Goal: Transaction & Acquisition: Purchase product/service

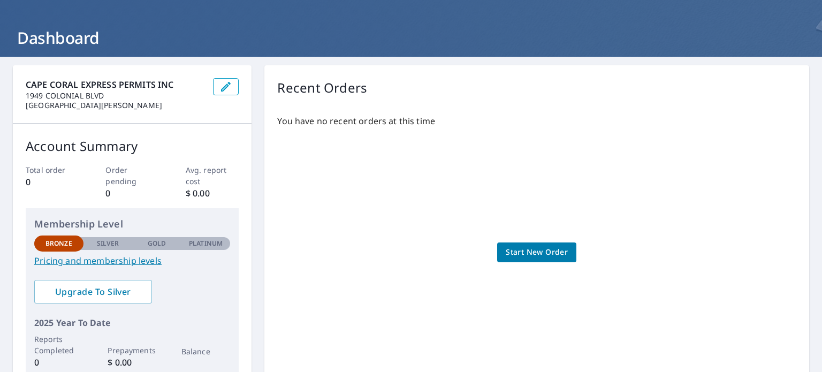
scroll to position [107, 0]
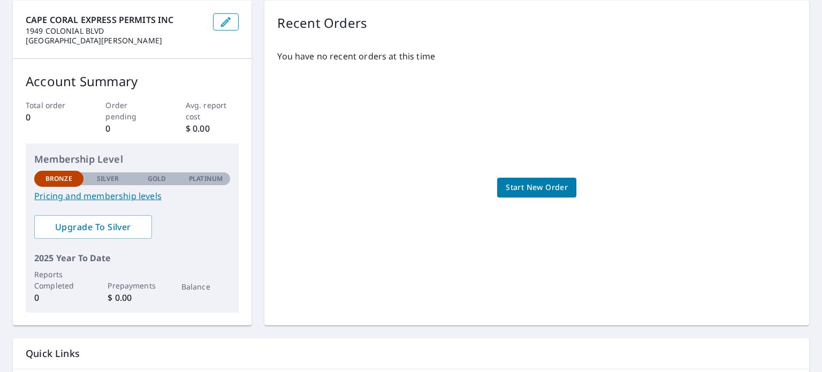
click at [541, 188] on span "Start New Order" at bounding box center [537, 187] width 62 height 13
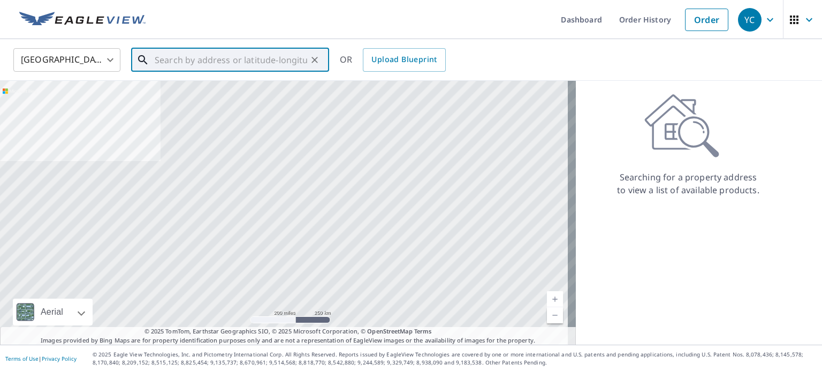
click at [169, 57] on input "text" at bounding box center [231, 60] width 152 height 30
paste input "[STREET_ADDRESS][PERSON_NAME]"
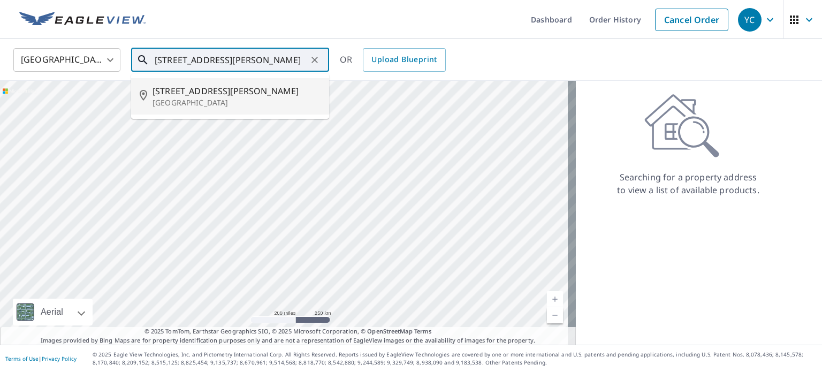
click at [195, 96] on span "[STREET_ADDRESS][PERSON_NAME]" at bounding box center [236, 91] width 168 height 13
type input "[STREET_ADDRESS][PERSON_NAME]"
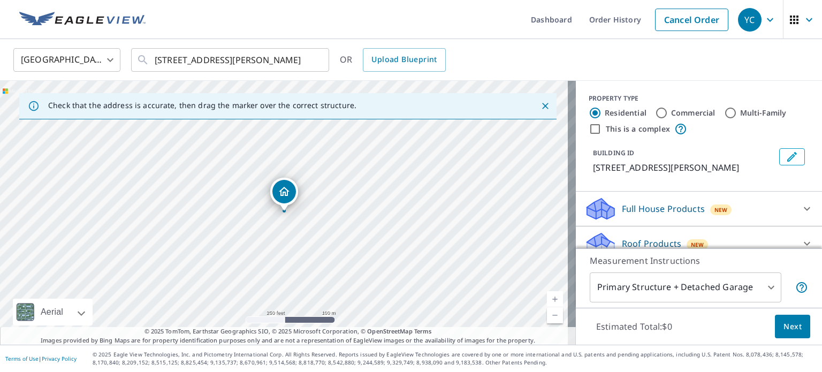
click at [702, 288] on body "YC YC Dashboard Order History Cancel Order YC [GEOGRAPHIC_DATA] [GEOGRAPHIC_DAT…" at bounding box center [411, 186] width 822 height 372
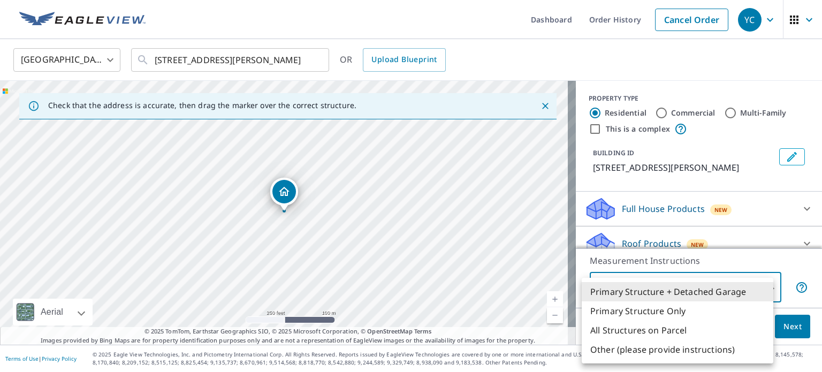
click at [674, 325] on li "All Structures on Parcel" at bounding box center [677, 329] width 192 height 19
type input "3"
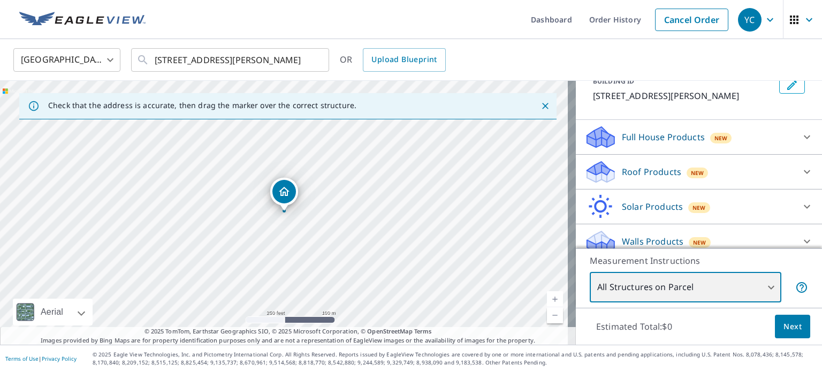
scroll to position [81, 0]
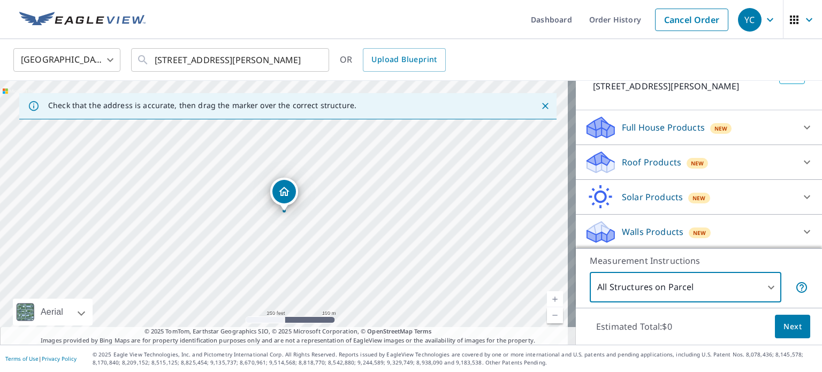
click at [783, 320] on span "Next" at bounding box center [792, 326] width 18 height 13
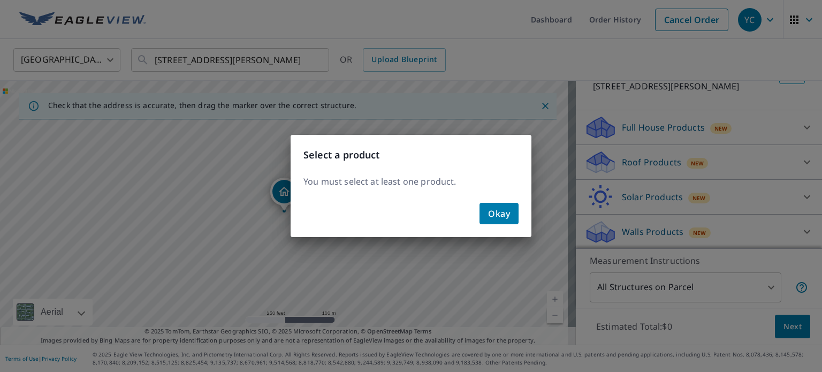
click at [494, 212] on span "Okay" at bounding box center [499, 213] width 22 height 15
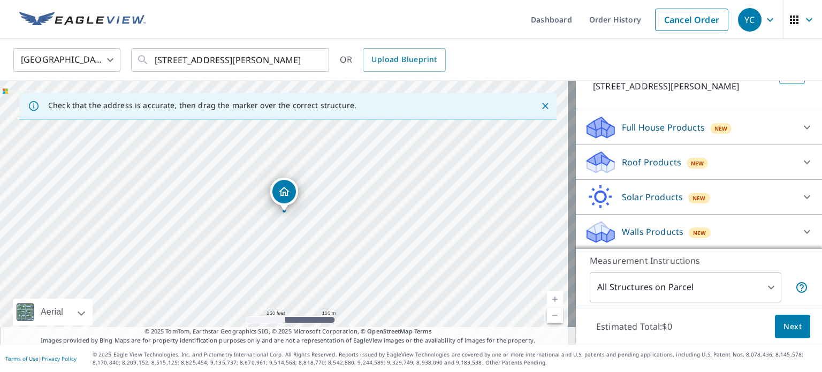
click at [745, 165] on div "Roof Products New" at bounding box center [689, 162] width 210 height 25
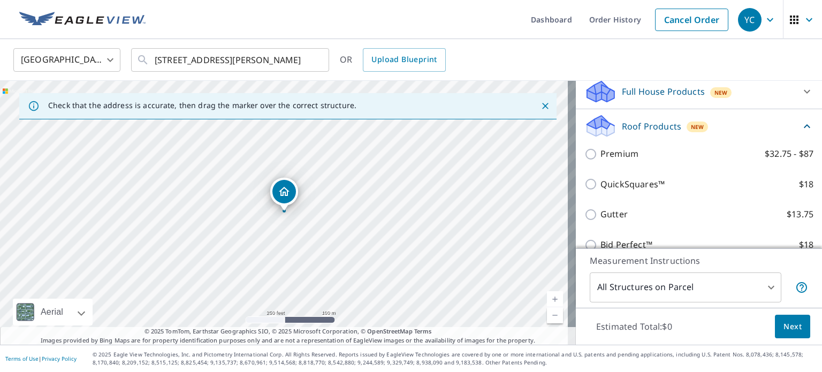
scroll to position [135, 0]
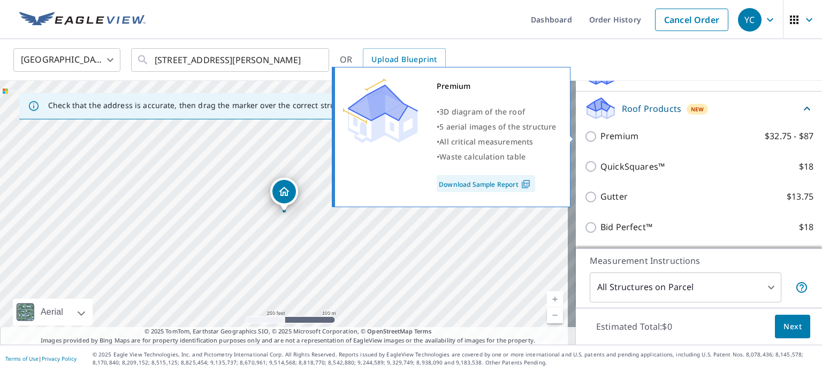
click at [587, 135] on input "Premium $32.75 - $87" at bounding box center [592, 136] width 16 height 13
checkbox input "true"
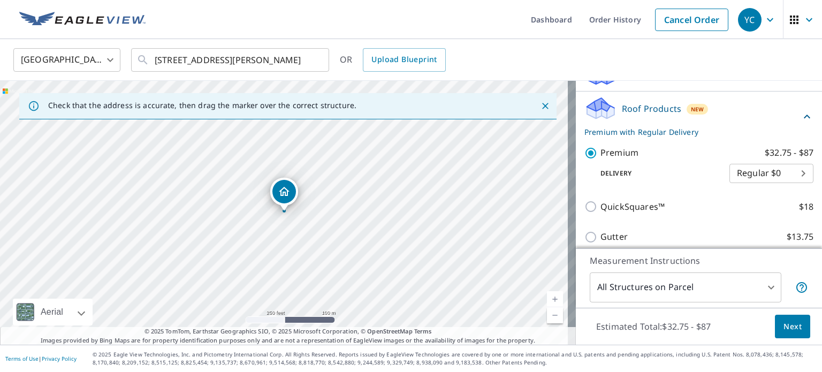
click at [743, 177] on body "YC YC Dashboard Order History Cancel Order YC [GEOGRAPHIC_DATA] [GEOGRAPHIC_DAT…" at bounding box center [411, 186] width 822 height 372
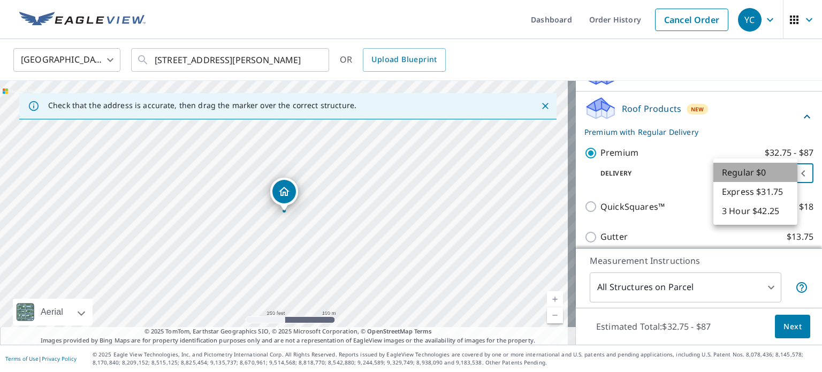
click at [743, 177] on li "Regular $0" at bounding box center [755, 172] width 84 height 19
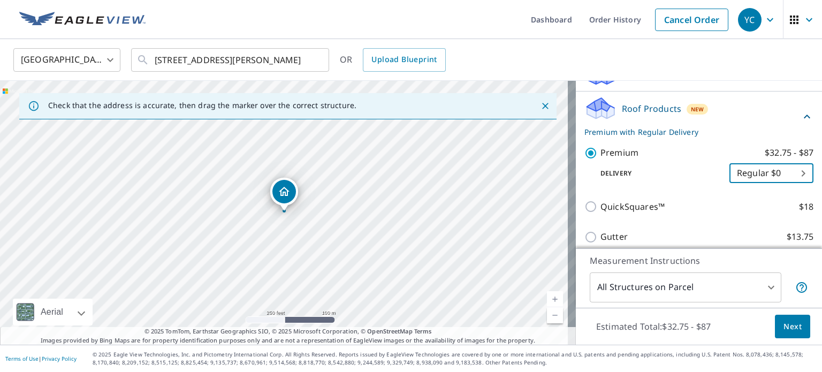
click at [787, 328] on span "Next" at bounding box center [792, 326] width 18 height 13
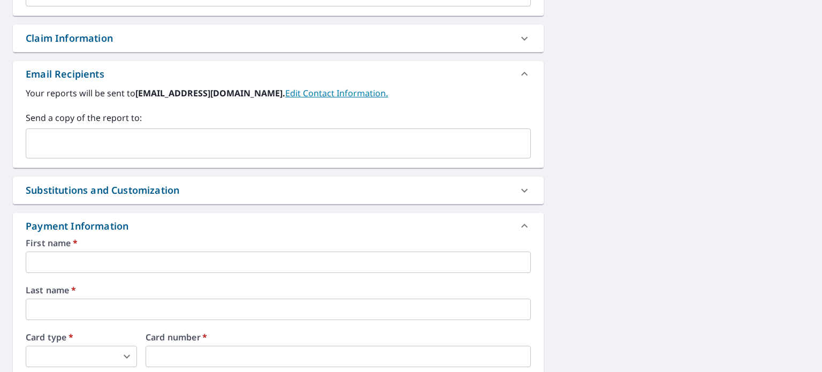
scroll to position [374, 0]
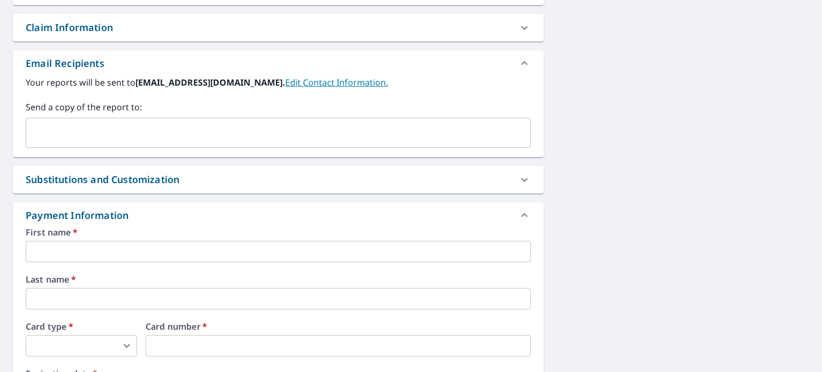
click at [47, 258] on input "text" at bounding box center [278, 251] width 505 height 21
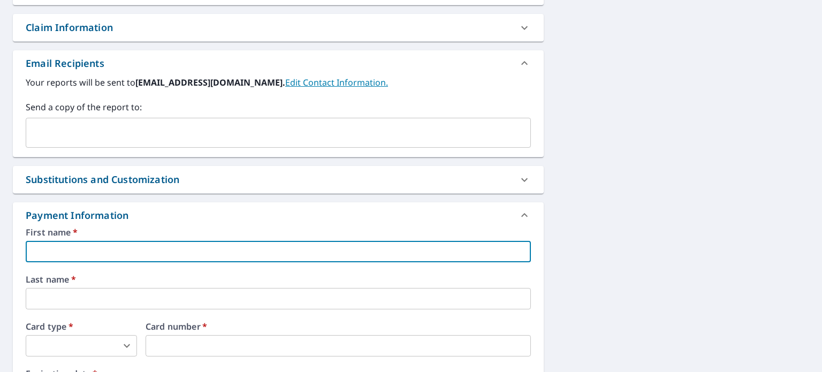
type input "[PERSON_NAME]"
type input "[EMAIL_ADDRESS][DOMAIN_NAME]"
type input "[PERSON_NAME]"
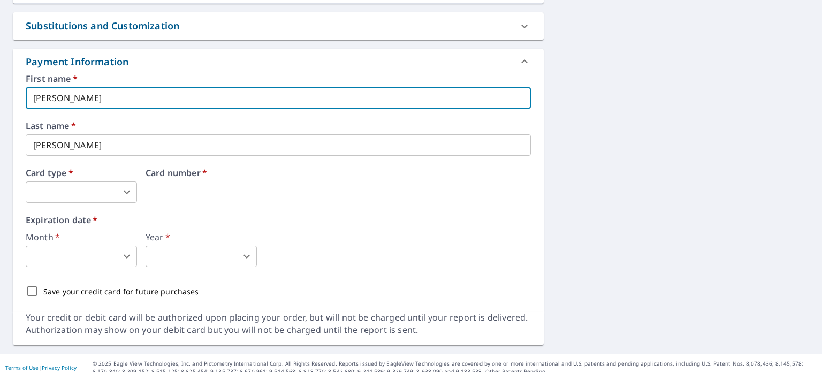
scroll to position [535, 0]
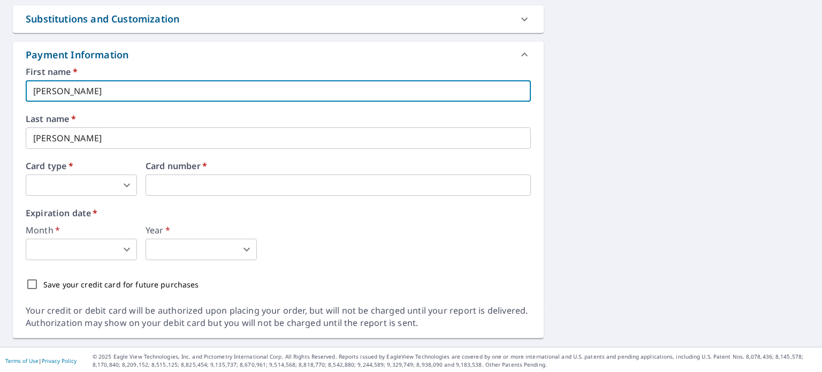
click at [71, 185] on body "YC YC Dashboard Order History Cancel Order YC Dashboard / Finalize Order Finali…" at bounding box center [411, 186] width 822 height 372
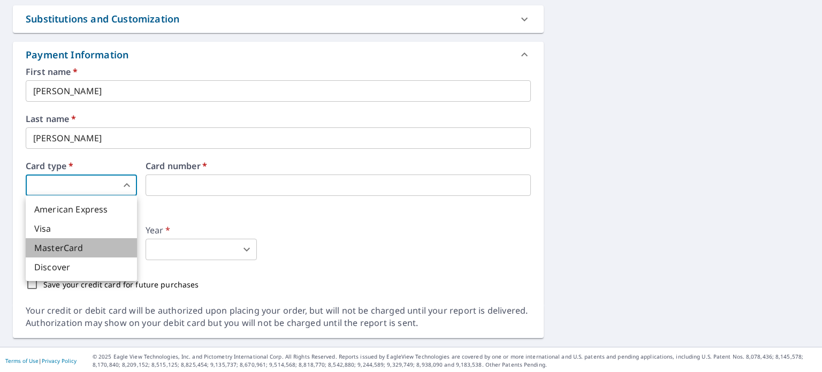
click at [73, 245] on li "MasterCard" at bounding box center [81, 247] width 111 height 19
type input "3"
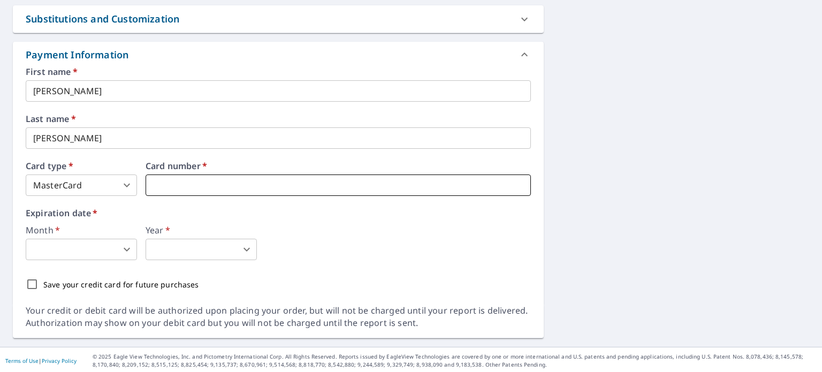
click at [103, 246] on body "YC YC Dashboard Order History Cancel Order YC Dashboard / Finalize Order Finali…" at bounding box center [411, 186] width 822 height 372
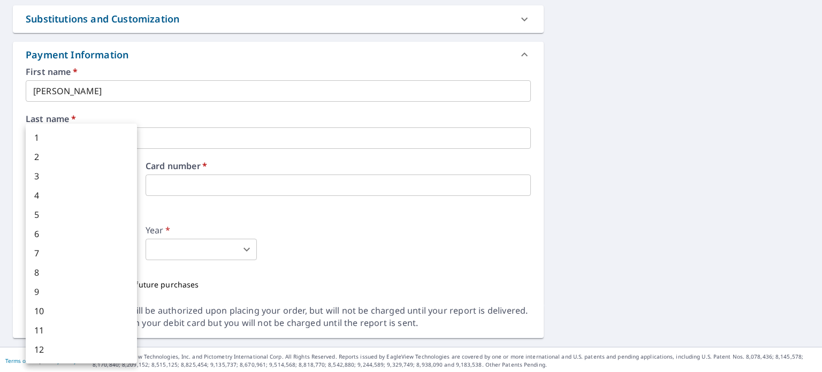
click at [102, 216] on li "5" at bounding box center [81, 214] width 111 height 19
type input "5"
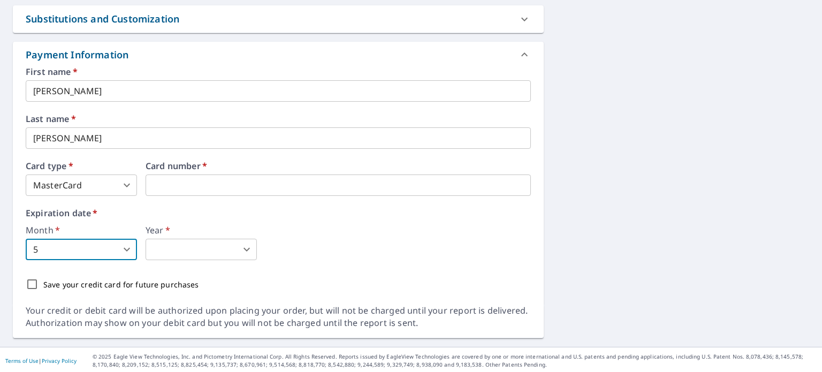
click at [185, 248] on body "YC YC Dashboard Order History Cancel Order YC Dashboard / Finalize Order Finali…" at bounding box center [411, 186] width 822 height 372
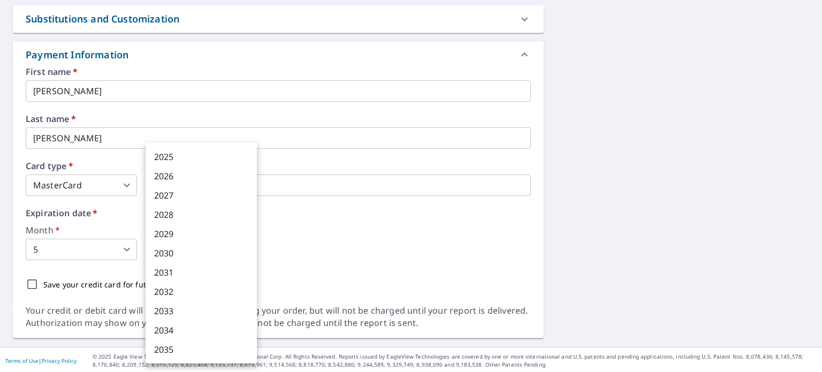
click at [185, 248] on li "2030" at bounding box center [201, 252] width 111 height 19
type input "2030"
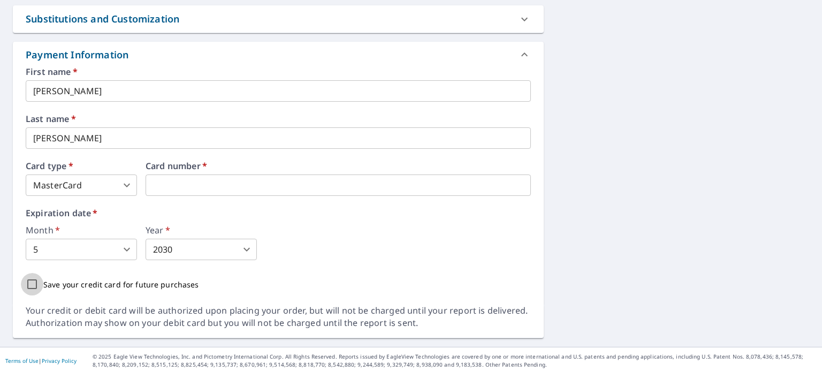
click at [30, 288] on input "Save your credit card for future purchases" at bounding box center [32, 284] width 22 height 22
checkbox input "true"
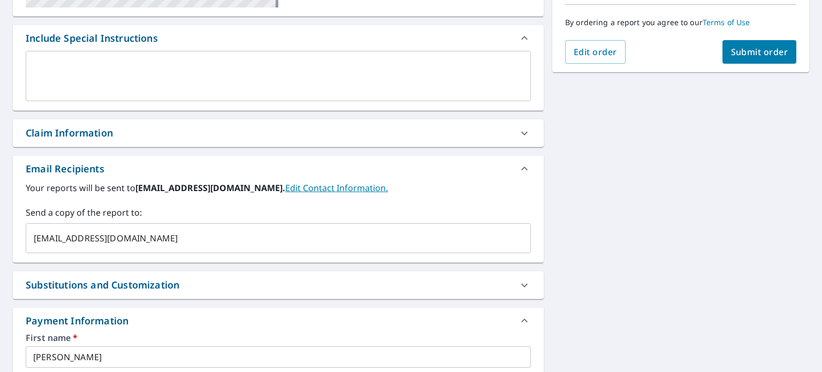
scroll to position [269, 0]
click at [741, 59] on button "Submit order" at bounding box center [759, 53] width 74 height 24
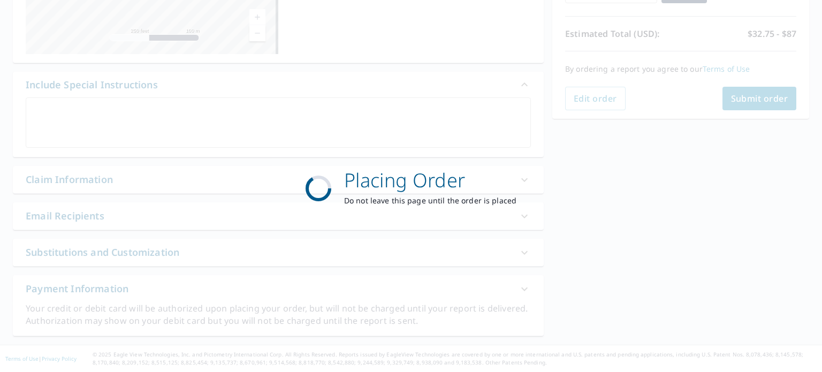
scroll to position [221, 0]
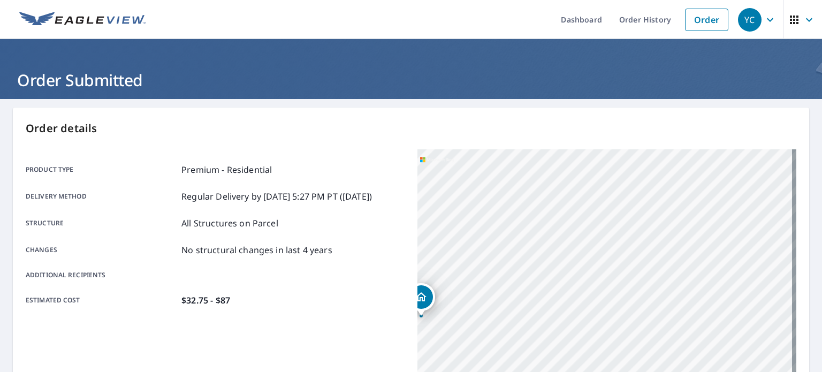
drag, startPoint x: 821, startPoint y: 2, endPoint x: 392, endPoint y: 21, distance: 429.4
click at [392, 21] on ul "Dashboard Order History Order" at bounding box center [442, 19] width 581 height 39
